Goal: Task Accomplishment & Management: Manage account settings

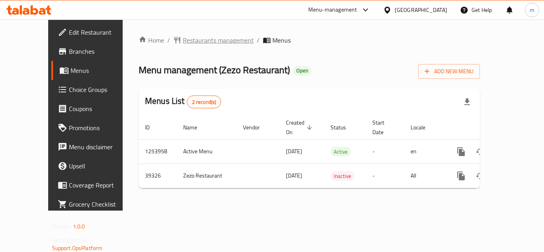
click at [200, 38] on span "Restaurants management" at bounding box center [218, 40] width 71 height 10
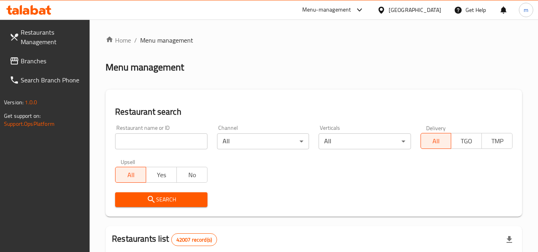
click at [39, 65] on span "Branches" at bounding box center [52, 61] width 63 height 10
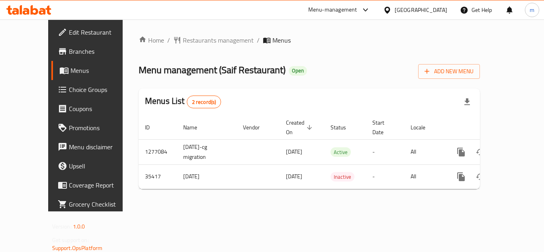
click at [414, 14] on div "[GEOGRAPHIC_DATA]" at bounding box center [420, 10] width 53 height 9
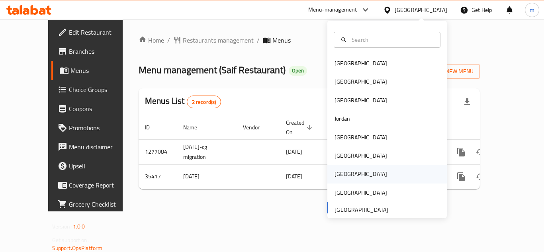
click at [334, 173] on div "Qatar" at bounding box center [360, 174] width 53 height 9
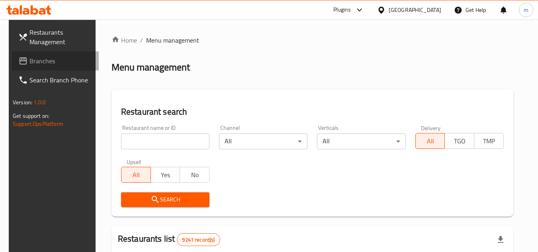
click at [29, 58] on span "Branches" at bounding box center [60, 61] width 63 height 10
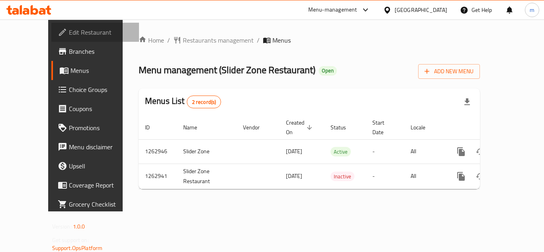
click at [69, 31] on span "Edit Restaurant" at bounding box center [101, 32] width 64 height 10
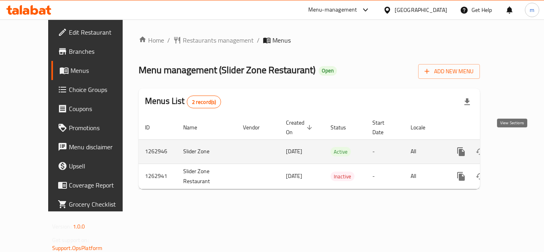
click at [513, 147] on icon "enhanced table" at bounding box center [518, 152] width 10 height 10
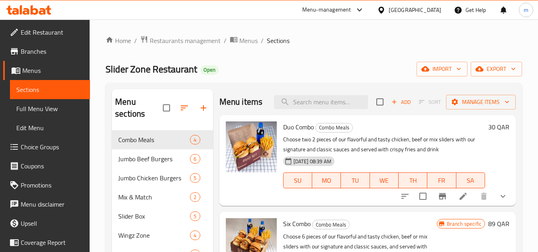
click at [345, 77] on div "Home / Restaurants management / Menus / Sections Slider Zone Restaurant Open im…" at bounding box center [313, 201] width 416 height 333
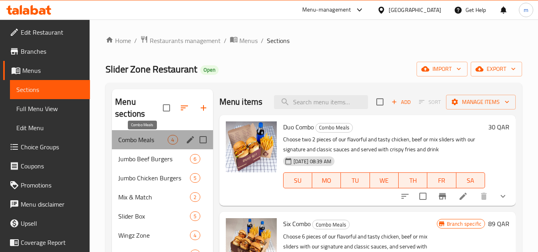
click at [151, 143] on span "Combo Meals" at bounding box center [142, 140] width 49 height 10
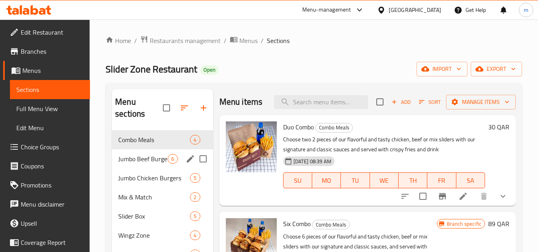
scroll to position [40, 0]
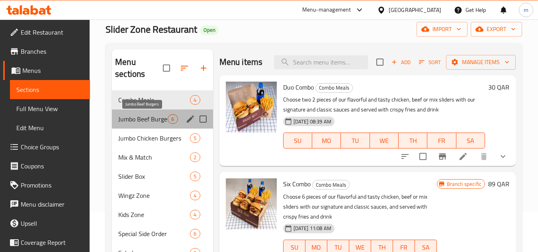
click at [137, 120] on span "Jumbo Beef Burgers" at bounding box center [142, 119] width 49 height 10
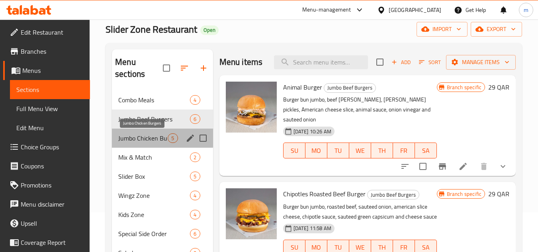
click at [136, 136] on span "Jumbo Chicken Burgers" at bounding box center [142, 138] width 49 height 10
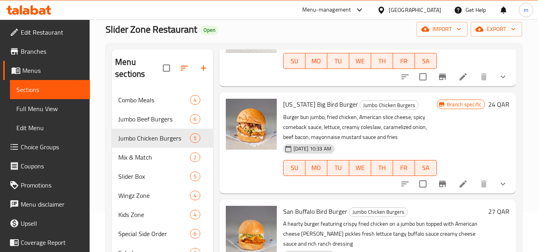
scroll to position [159, 0]
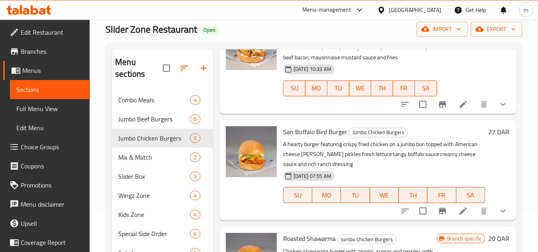
click at [433, 11] on div "[GEOGRAPHIC_DATA]" at bounding box center [414, 10] width 53 height 9
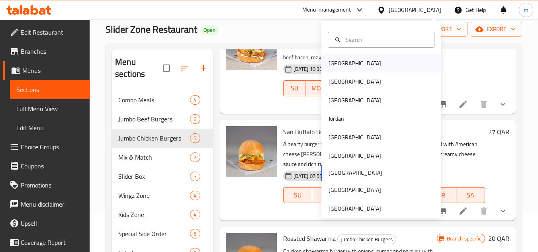
click at [340, 66] on div "Bahrain" at bounding box center [354, 63] width 53 height 9
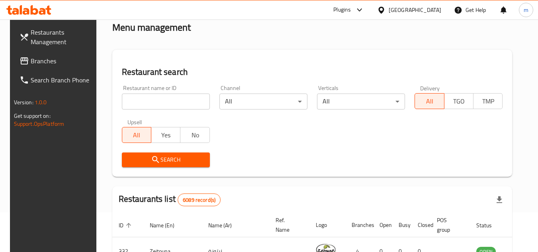
click at [37, 63] on span "Branches" at bounding box center [62, 61] width 63 height 10
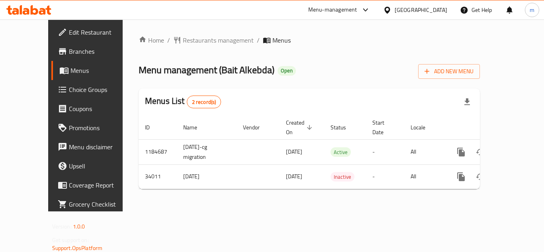
click at [69, 32] on span "Edit Restaurant" at bounding box center [101, 32] width 64 height 10
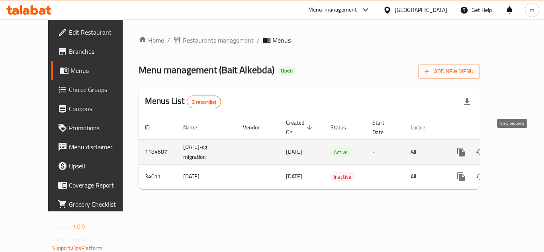
click at [515, 148] on icon "enhanced table" at bounding box center [518, 151] width 7 height 7
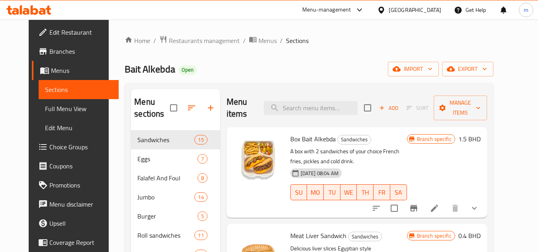
click at [302, 59] on div "Home / Restaurants management / Menus / Sections Bait Alkebda Open import expor…" at bounding box center [309, 191] width 368 height 312
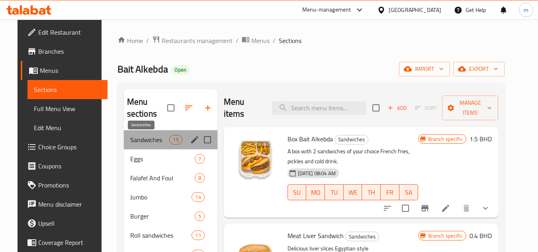
click at [139, 139] on span "Sandwiches" at bounding box center [149, 140] width 39 height 10
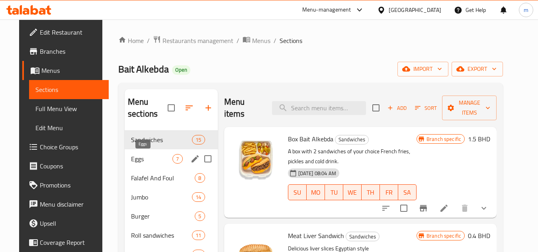
click at [136, 162] on span "Eggs" at bounding box center [151, 159] width 41 height 10
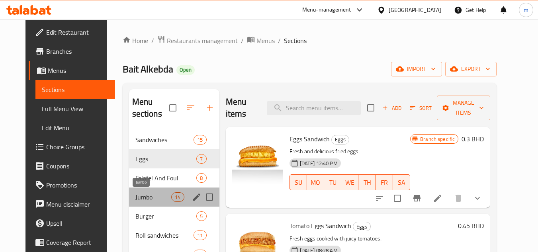
click at [135, 194] on span "Jumbo" at bounding box center [153, 197] width 36 height 10
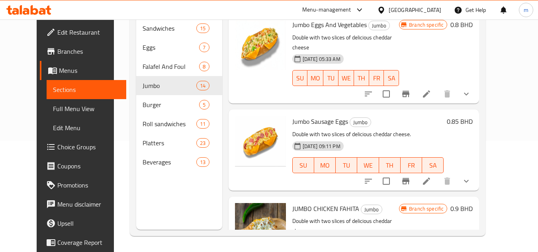
scroll to position [997, 0]
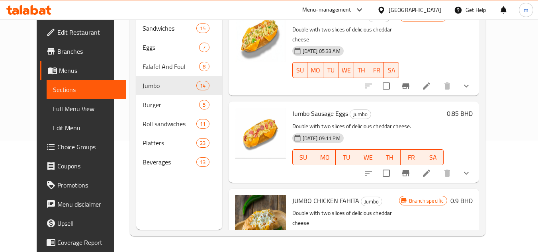
click at [385, 7] on icon at bounding box center [381, 10] width 8 height 8
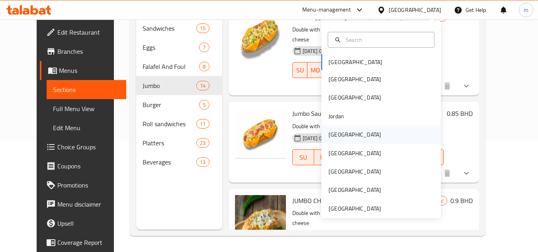
click at [332, 135] on div "Kuwait" at bounding box center [354, 134] width 53 height 9
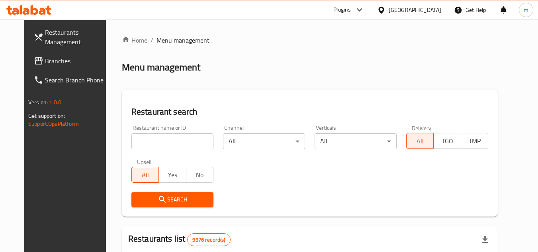
click at [351, 9] on div "Plugins" at bounding box center [342, 10] width 18 height 10
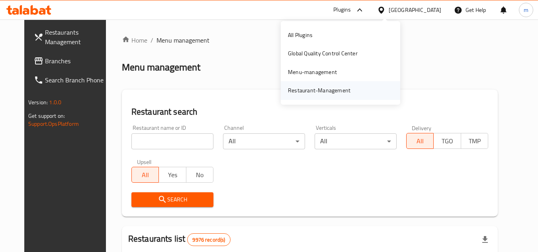
click at [335, 86] on div "Restaurant-Management" at bounding box center [319, 90] width 62 height 9
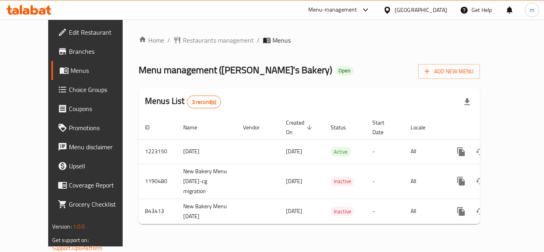
click at [69, 31] on span "Edit Restaurant" at bounding box center [101, 32] width 64 height 10
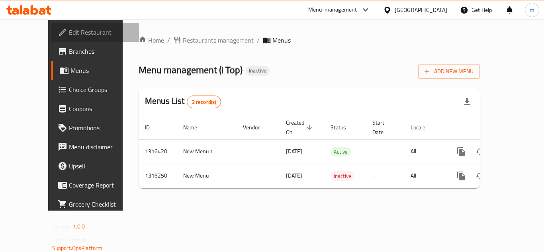
click at [69, 29] on span "Edit Restaurant" at bounding box center [101, 32] width 64 height 10
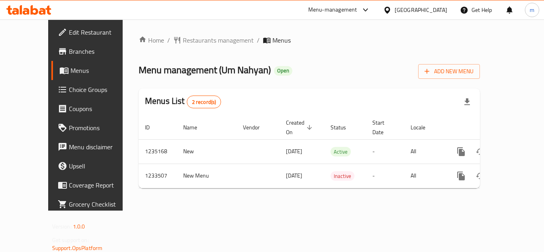
click at [419, 11] on div "United Arab Emirates" at bounding box center [420, 10] width 53 height 9
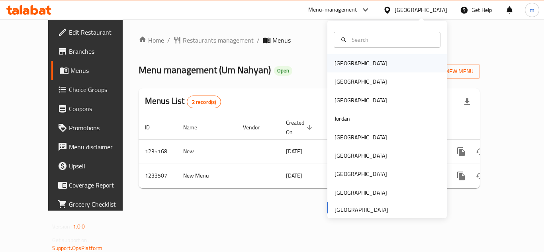
click at [346, 60] on div "[GEOGRAPHIC_DATA]" at bounding box center [360, 63] width 53 height 9
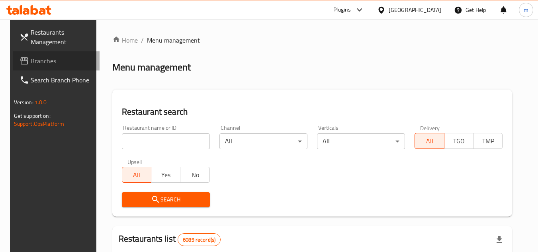
click at [31, 60] on span "Branches" at bounding box center [62, 61] width 63 height 10
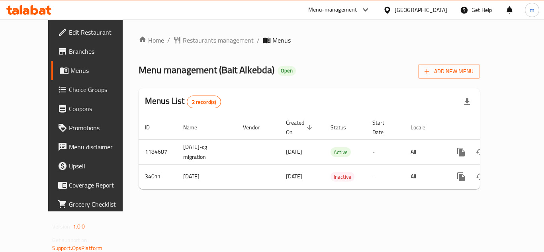
click at [69, 36] on span "Edit Restaurant" at bounding box center [101, 32] width 64 height 10
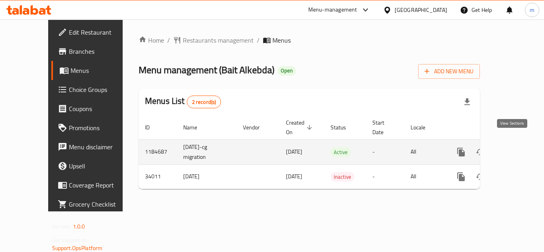
click at [515, 147] on icon "enhanced table" at bounding box center [518, 152] width 10 height 10
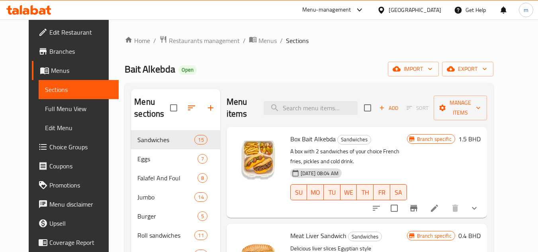
click at [278, 59] on div "Home / Restaurants management / Menus / Sections Bait Alkebda Open import expor…" at bounding box center [309, 191] width 368 height 312
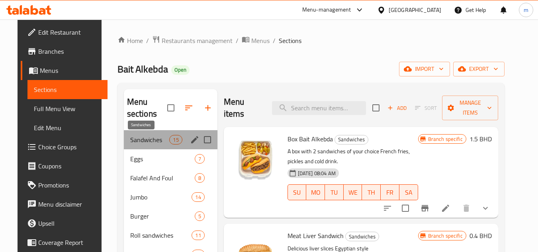
click at [152, 136] on span "Sandwiches" at bounding box center [149, 140] width 39 height 10
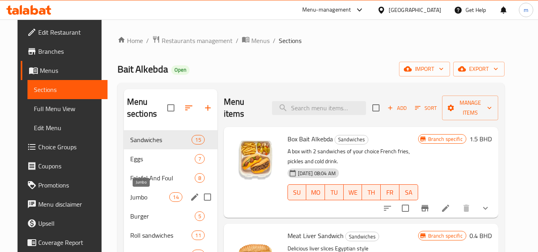
click at [142, 198] on span "Jumbo" at bounding box center [149, 197] width 39 height 10
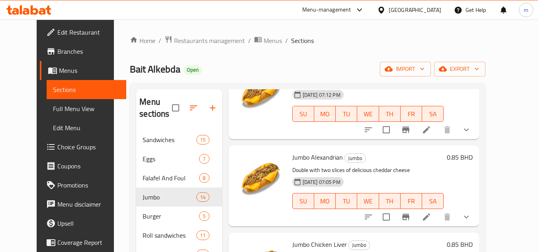
scroll to position [42, 0]
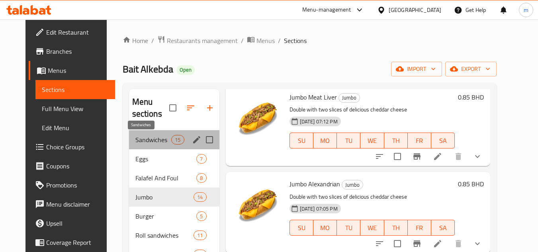
click at [138, 140] on span "Sandwiches" at bounding box center [153, 140] width 36 height 10
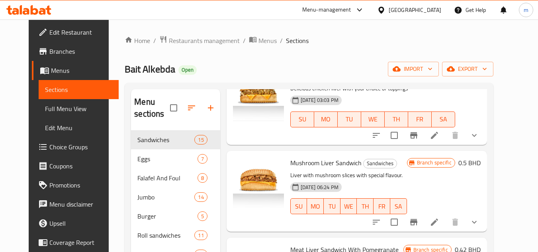
scroll to position [360, 0]
